Goal: Task Accomplishment & Management: Complete application form

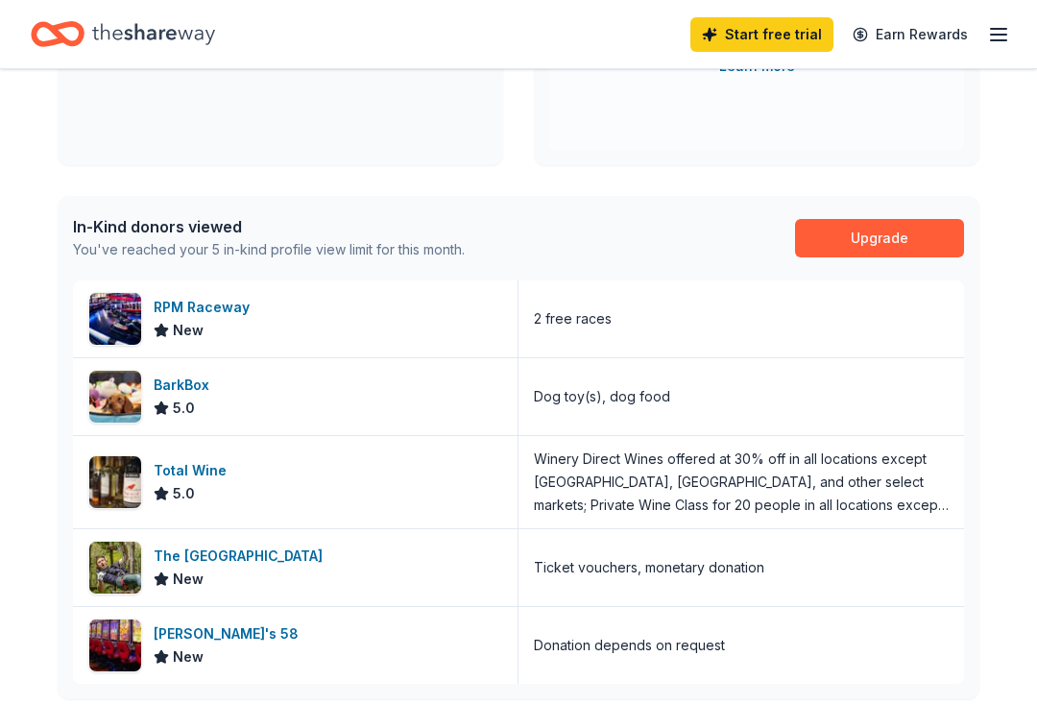
scroll to position [379, 0]
click at [237, 315] on div "RPM Raceway" at bounding box center [206, 308] width 104 height 23
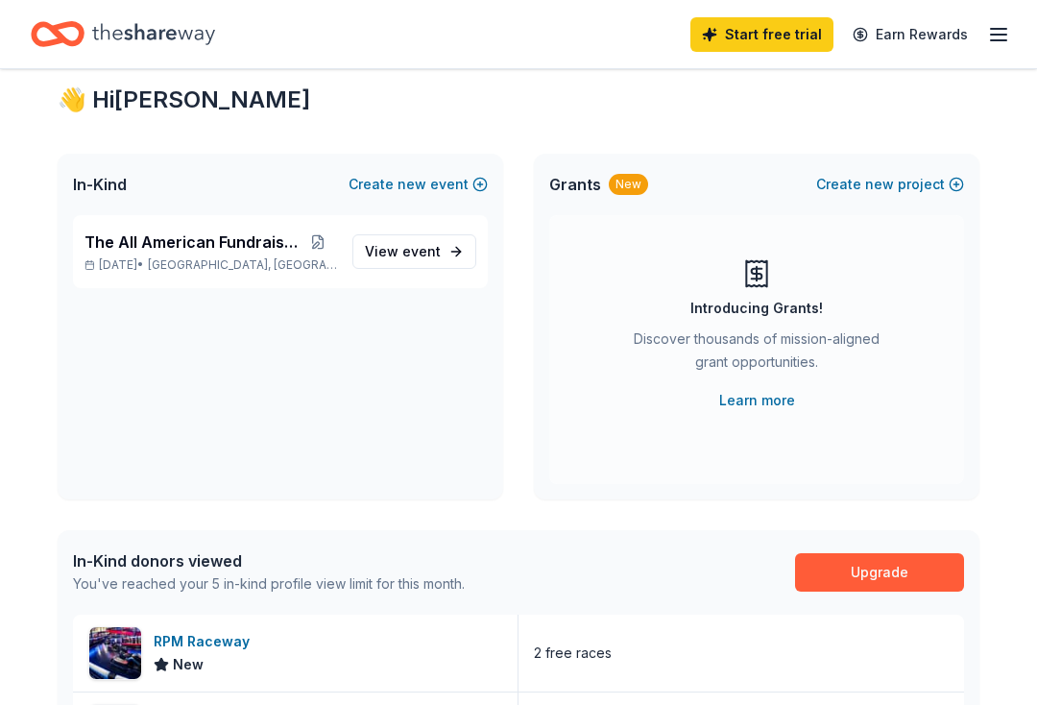
scroll to position [0, 0]
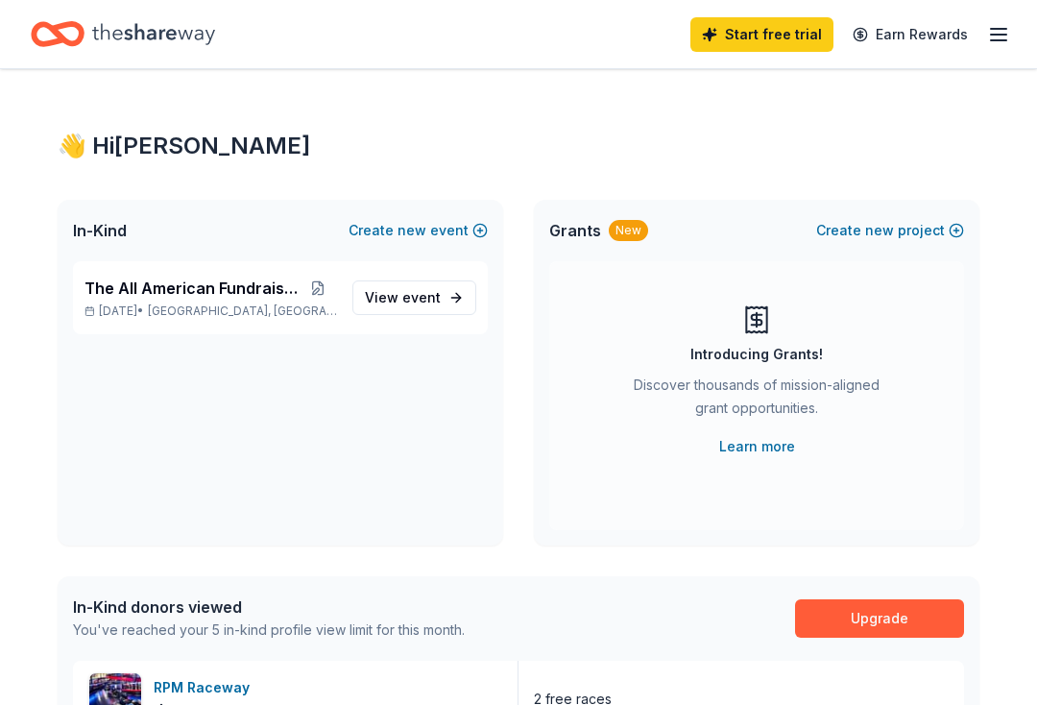
click at [422, 297] on span "event" at bounding box center [421, 297] width 38 height 16
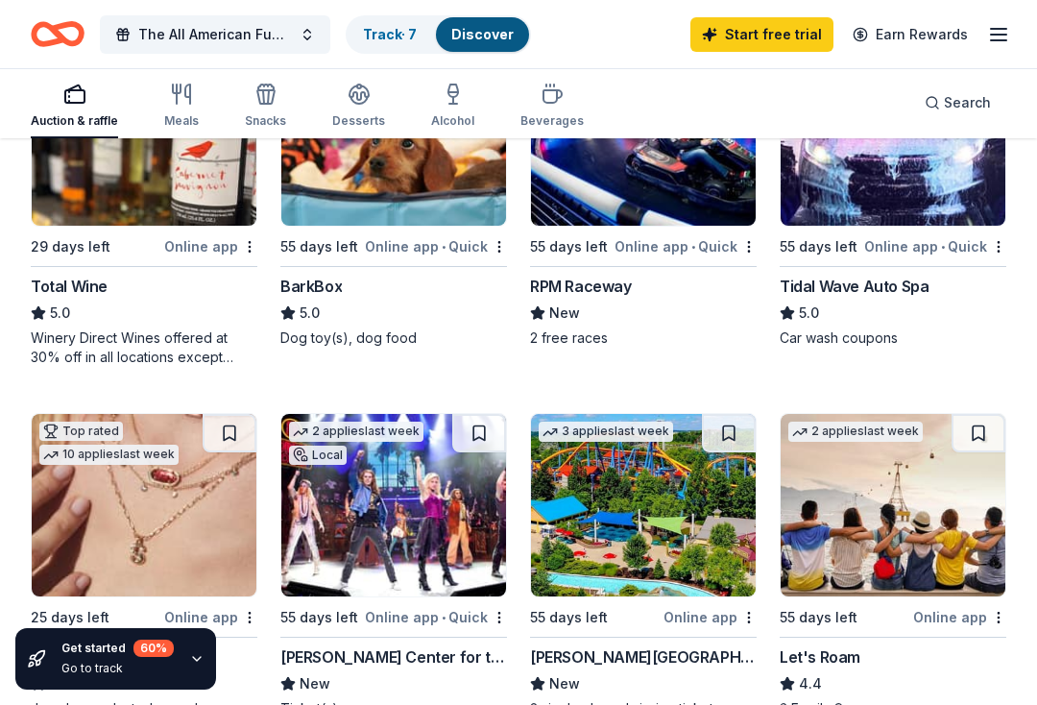
scroll to position [680, 0]
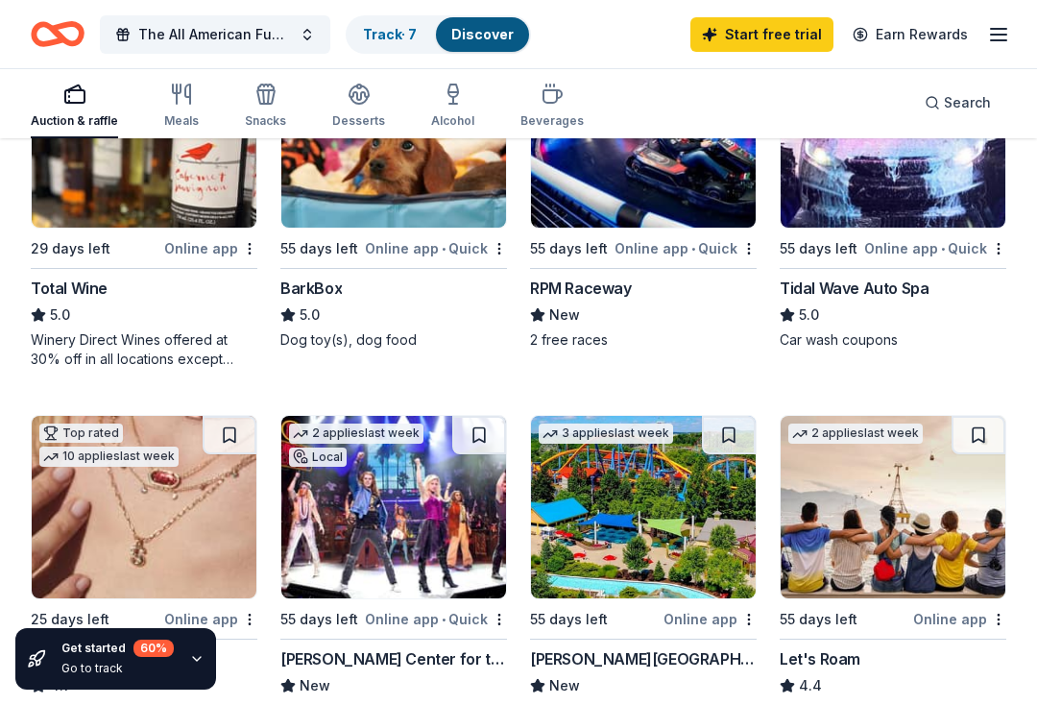
click at [904, 207] on img at bounding box center [893, 136] width 225 height 182
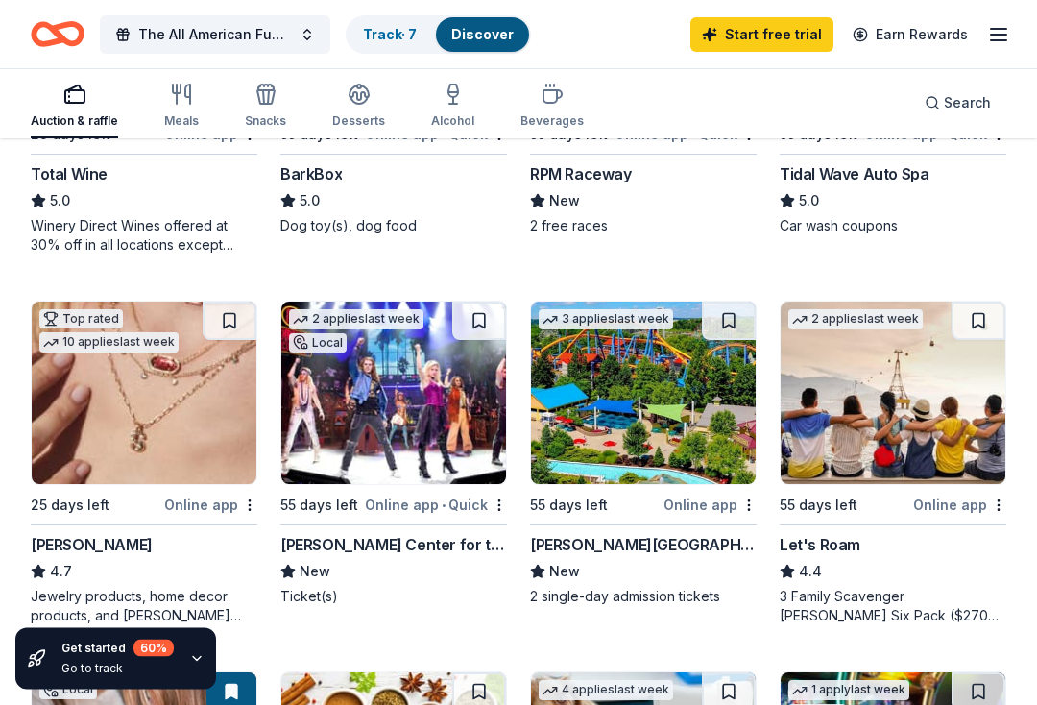
scroll to position [792, 0]
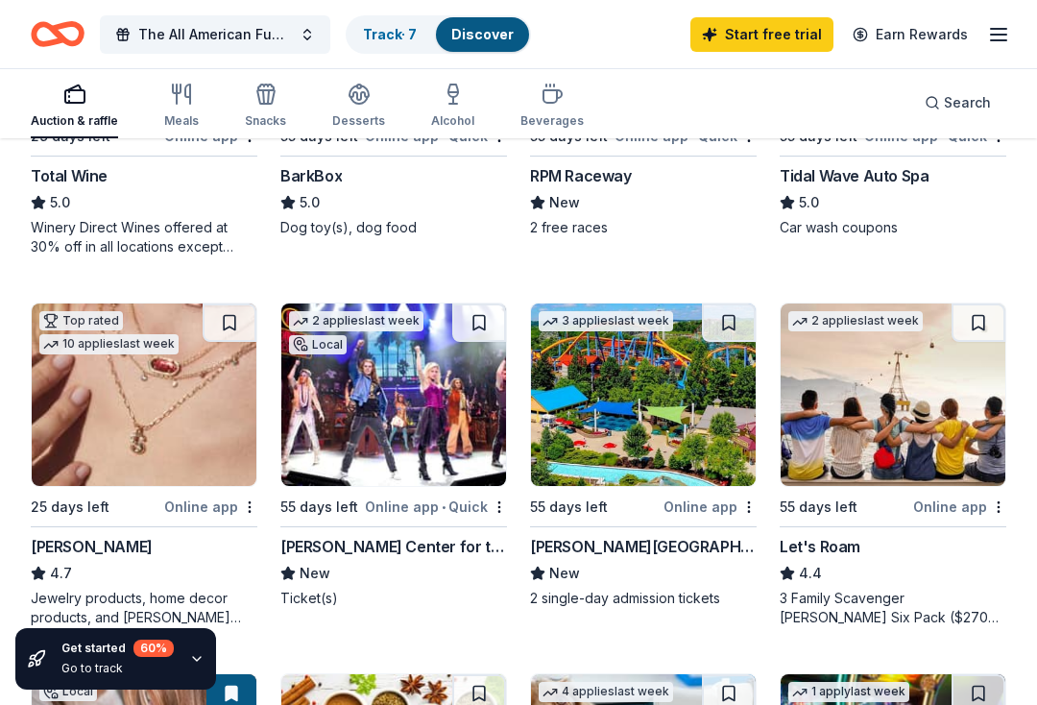
click at [710, 545] on div "Dorney Park & Wildwater Kingdom" at bounding box center [643, 546] width 227 height 23
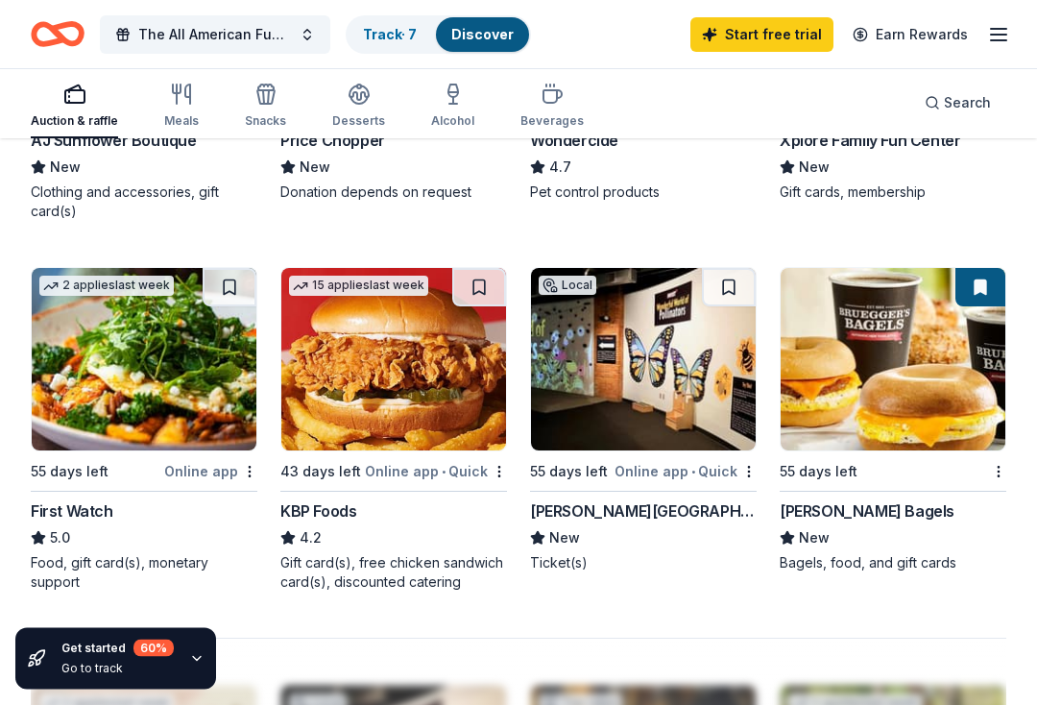
scroll to position [1565, 0]
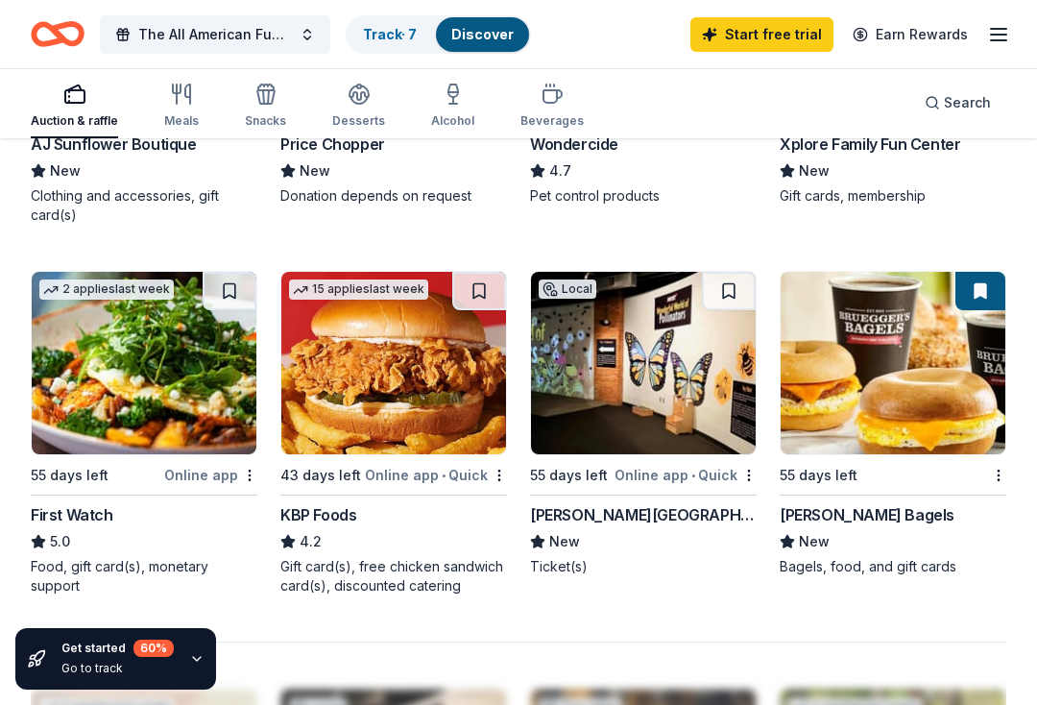
click at [180, 111] on div "Meals" at bounding box center [181, 106] width 35 height 46
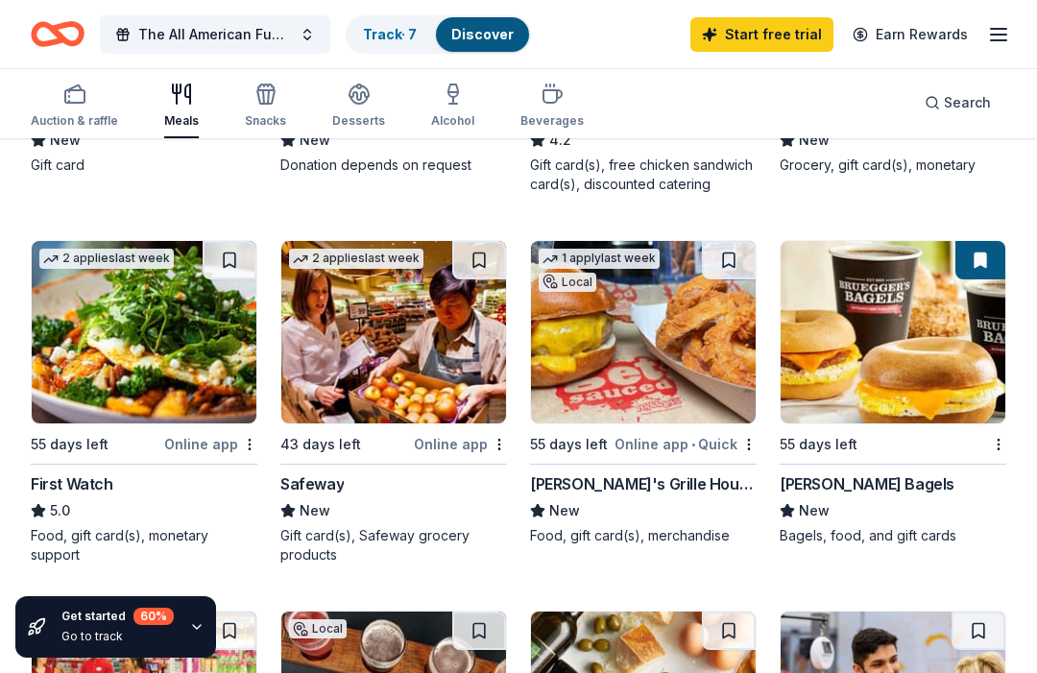
scroll to position [435, 0]
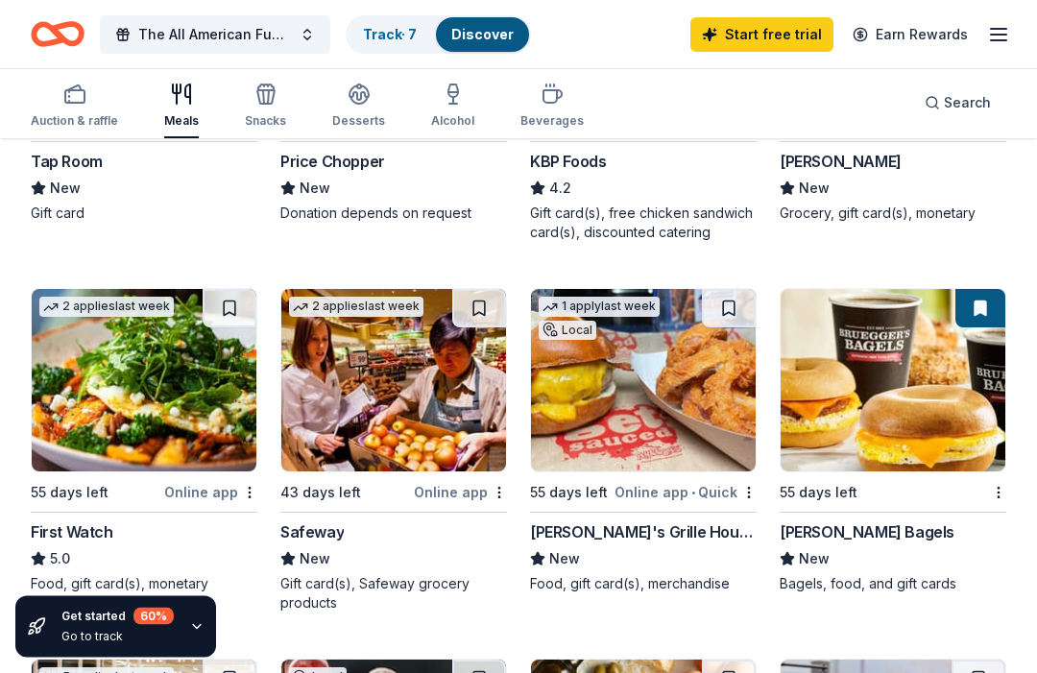
click at [263, 104] on icon "button" at bounding box center [265, 96] width 17 height 13
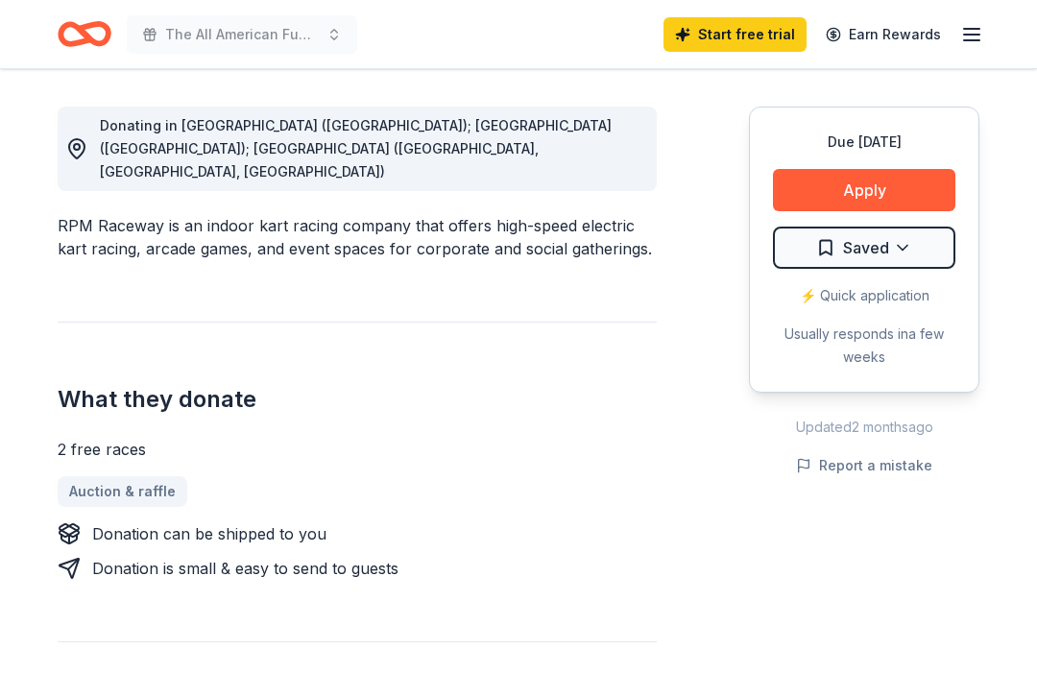
scroll to position [524, 0]
click at [899, 188] on button "Apply" at bounding box center [864, 189] width 182 height 42
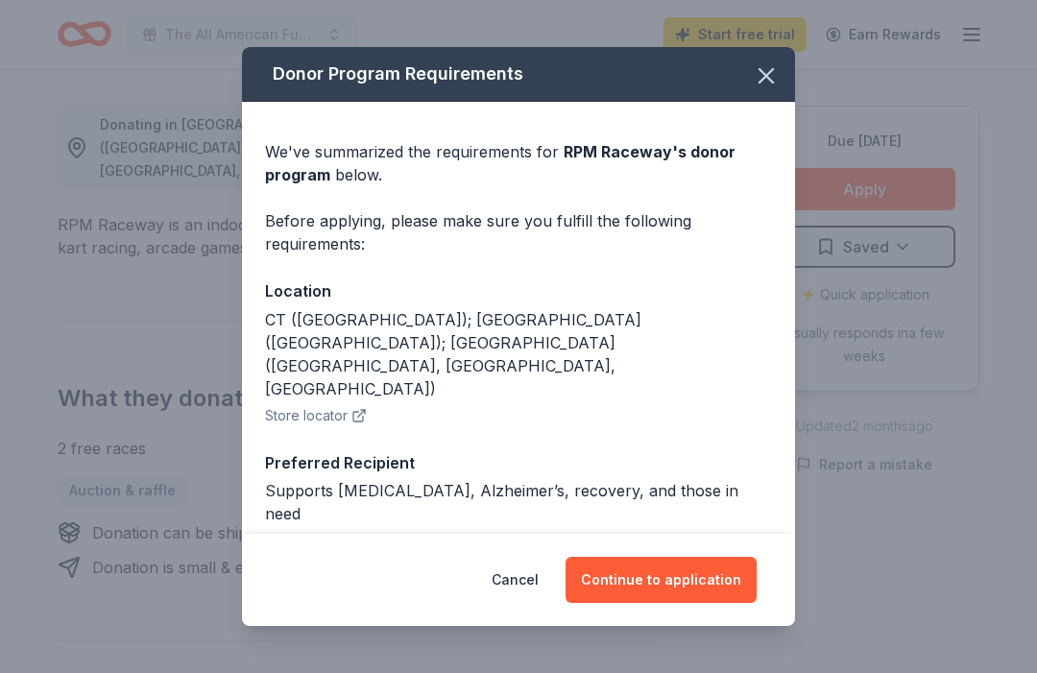
click at [681, 603] on button "Continue to application" at bounding box center [661, 580] width 191 height 46
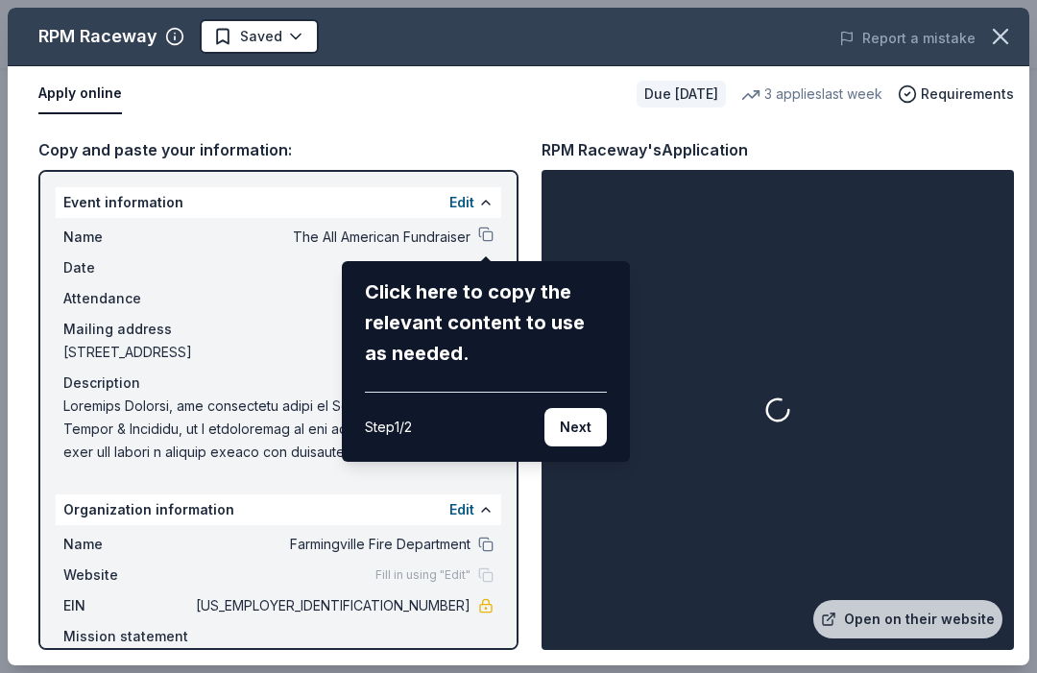
click at [587, 425] on button "Next" at bounding box center [576, 427] width 62 height 38
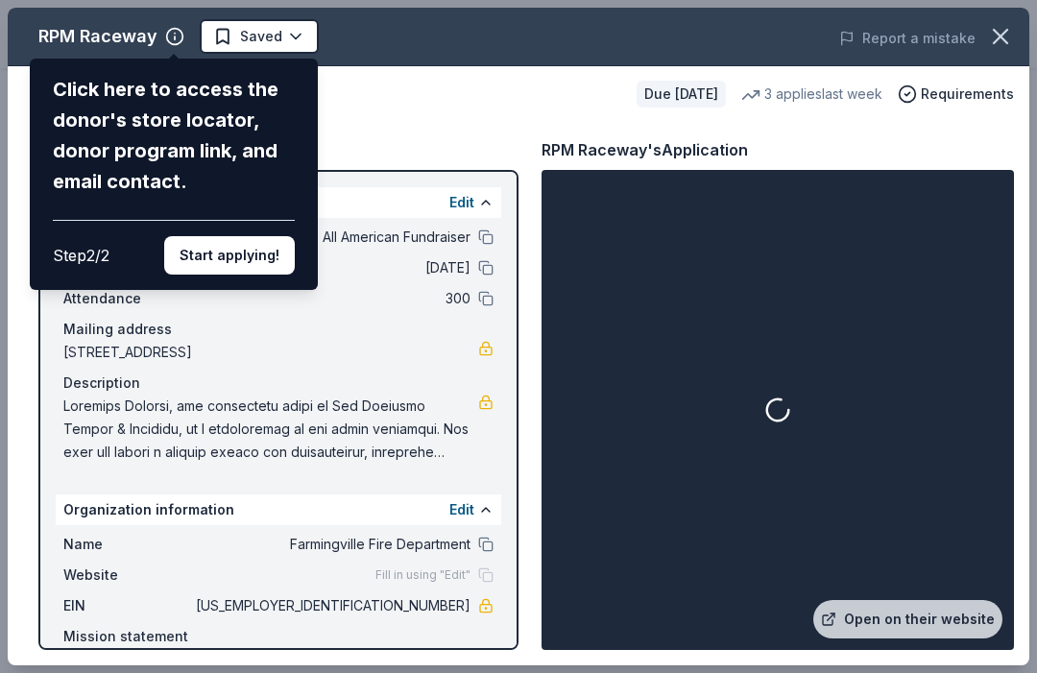
click at [247, 236] on button "Start applying!" at bounding box center [229, 255] width 131 height 38
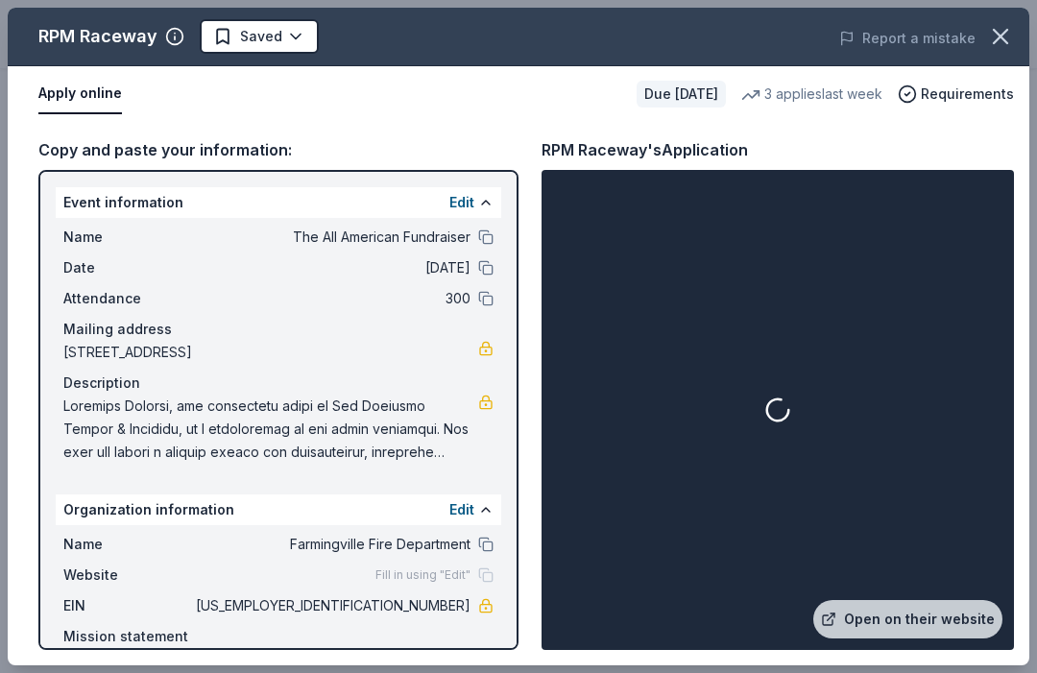
click at [78, 99] on button "Apply online" at bounding box center [80, 94] width 84 height 40
click at [944, 639] on link "Open on their website" at bounding box center [907, 619] width 189 height 38
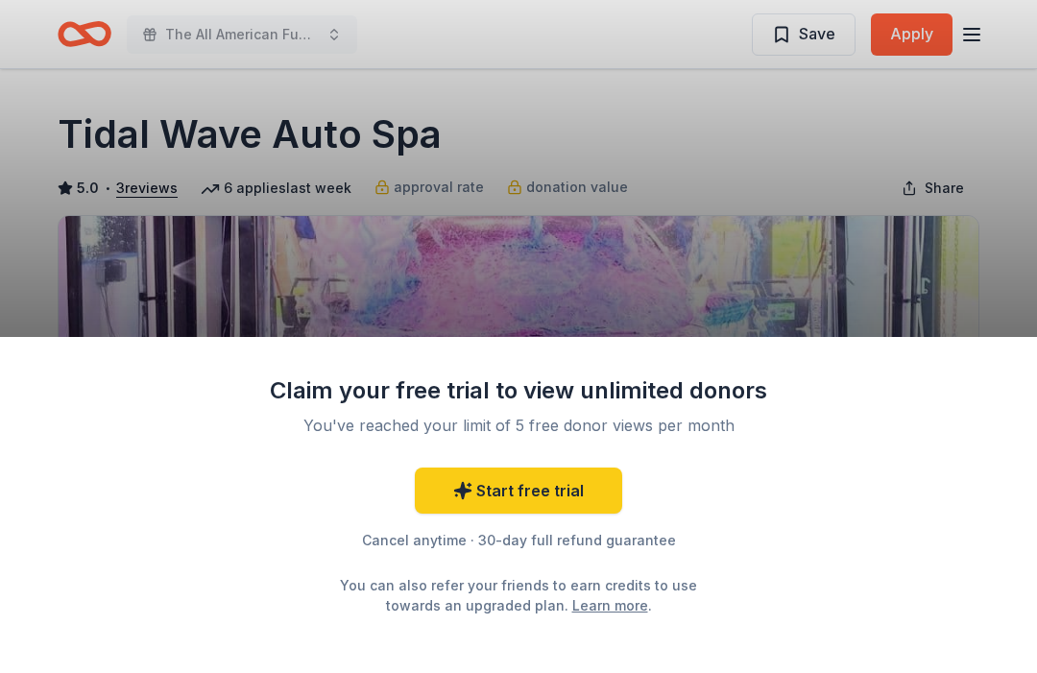
click at [948, 267] on div "Claim your free trial to view unlimited donors You've reached your limit of 5 f…" at bounding box center [518, 336] width 1037 height 673
click at [757, 165] on div "Claim your free trial to view unlimited donors You've reached your limit of 5 f…" at bounding box center [518, 336] width 1037 height 673
